Goal: Obtain resource: Download file/media

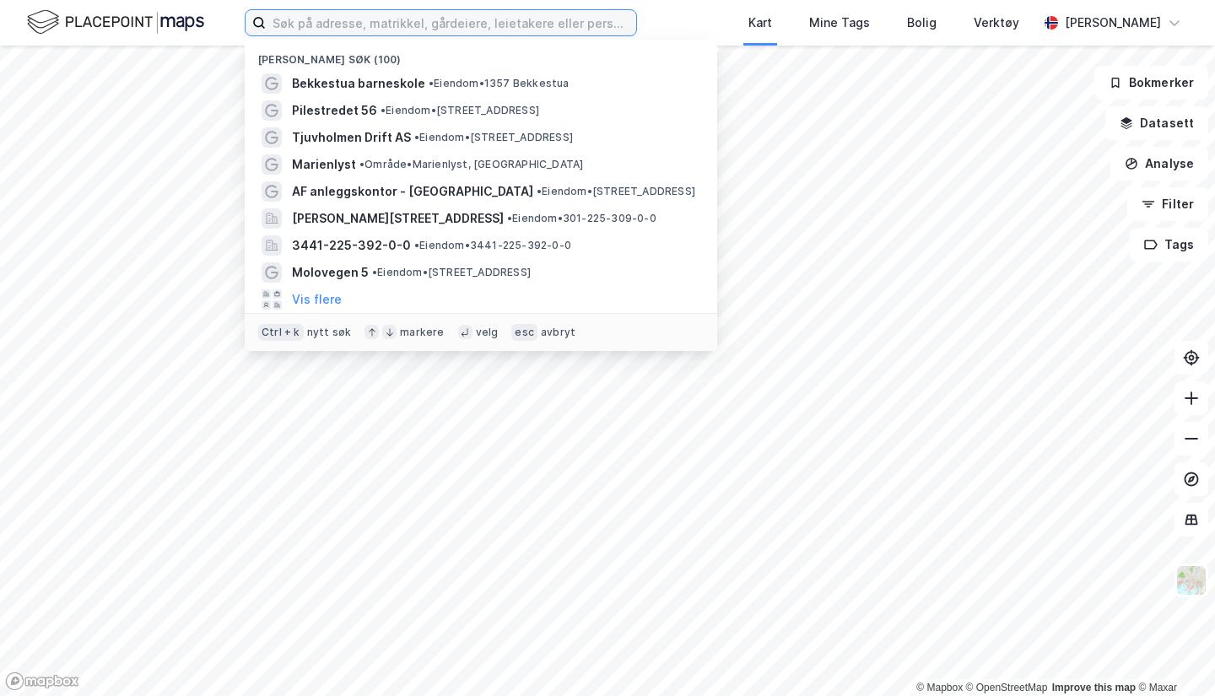
click at [453, 32] on input at bounding box center [451, 22] width 370 height 25
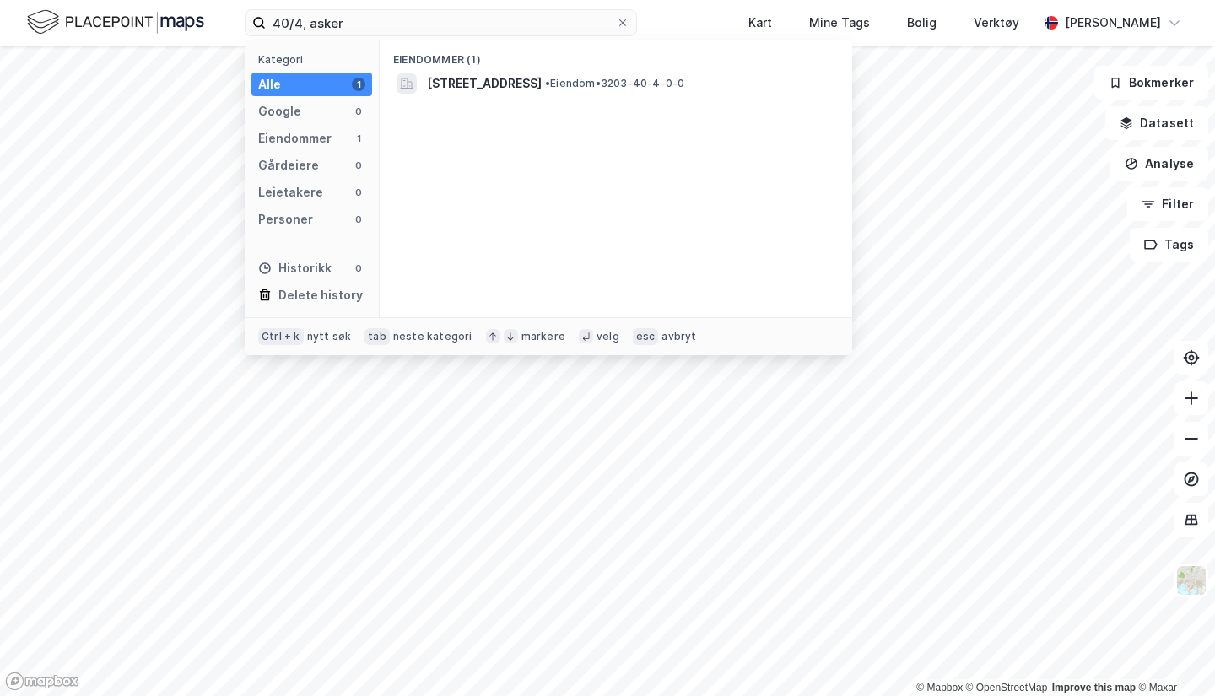
click at [541, 76] on span "[STREET_ADDRESS]" at bounding box center [484, 83] width 115 height 20
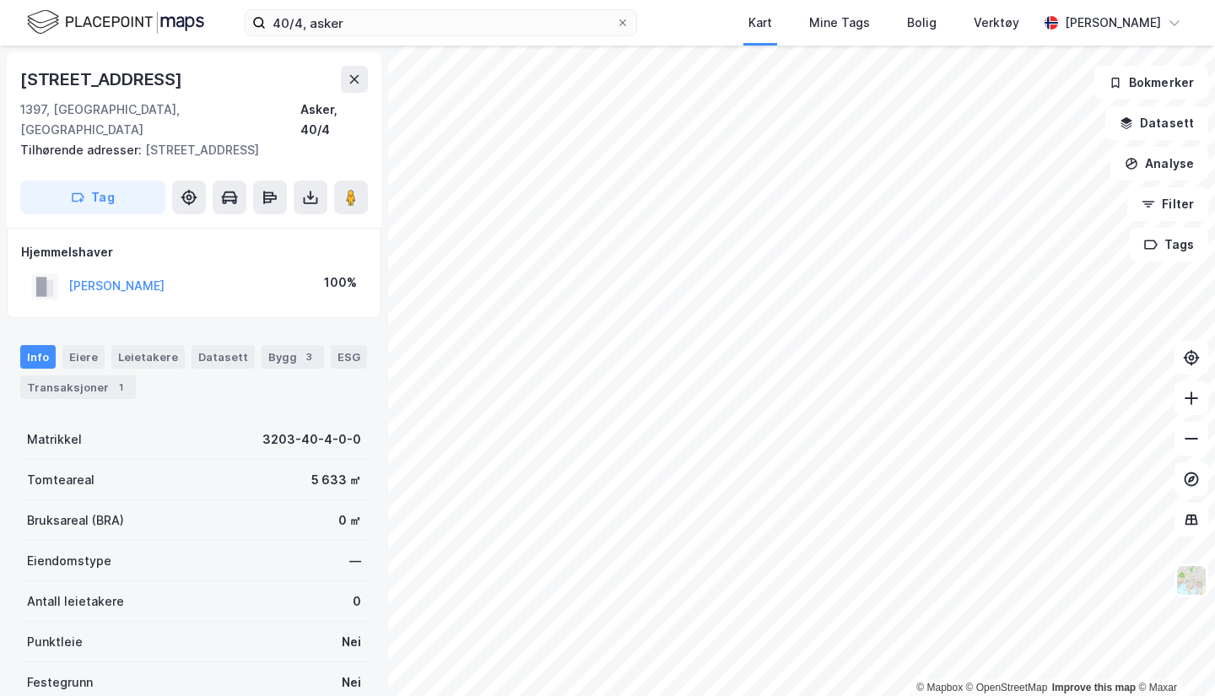
click at [299, 180] on button at bounding box center [311, 197] width 34 height 34
click at [229, 224] on div "Last ned grunnbok" at bounding box center [227, 230] width 98 height 13
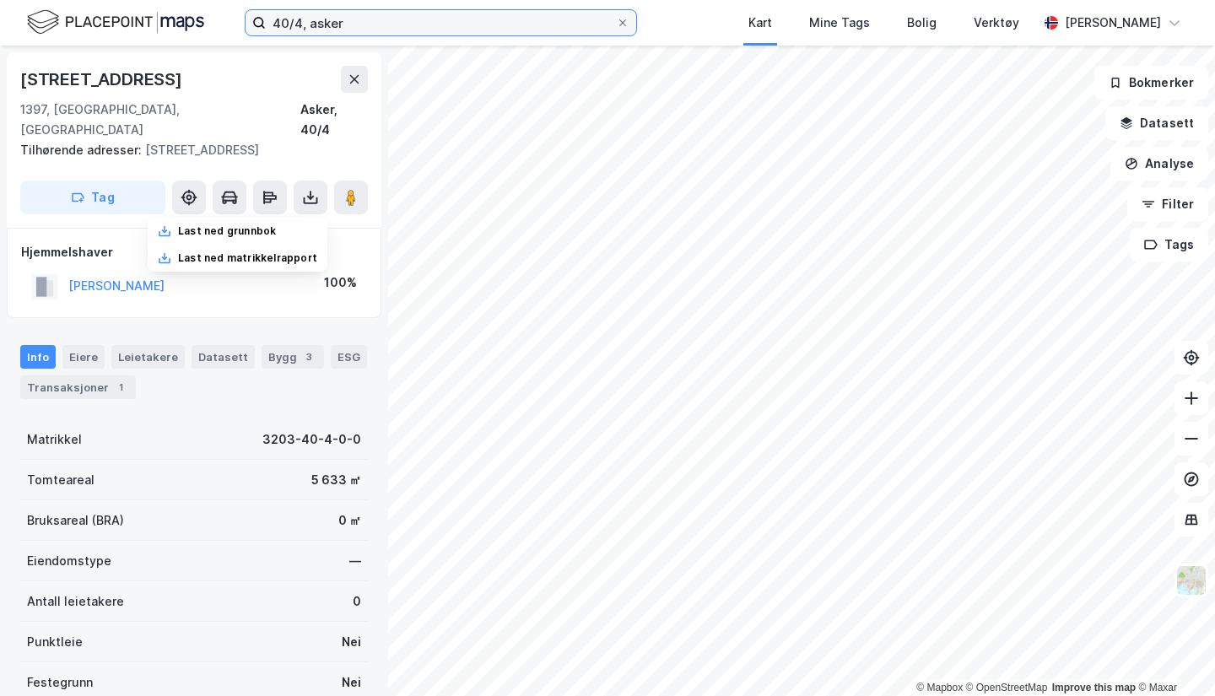
click at [308, 24] on input "40/4, asker" at bounding box center [441, 22] width 350 height 25
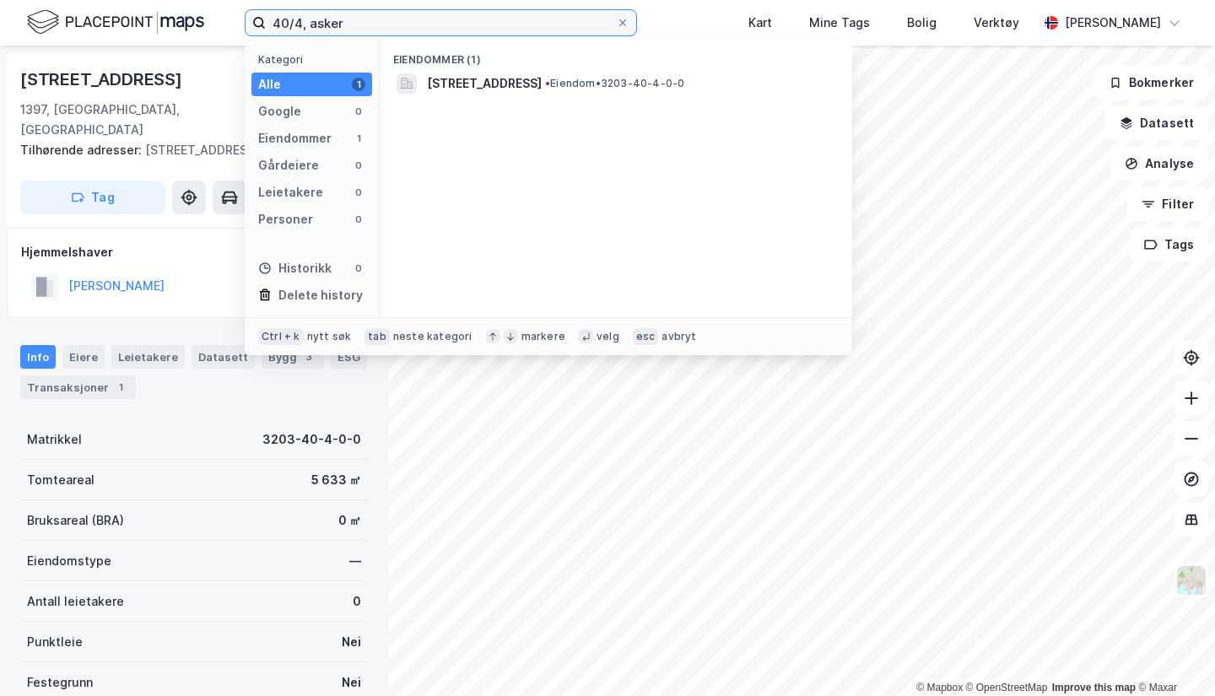
click at [304, 26] on input "40/4, asker" at bounding box center [441, 22] width 350 height 25
click at [301, 25] on input "40/4, asker" at bounding box center [441, 22] width 350 height 25
type input "40/20, asker"
